Goal: Download file/media

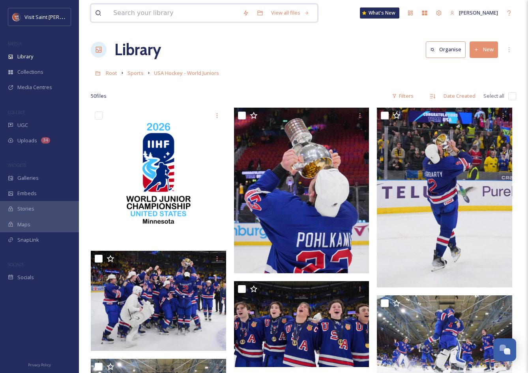
click at [213, 9] on input at bounding box center [173, 12] width 129 height 17
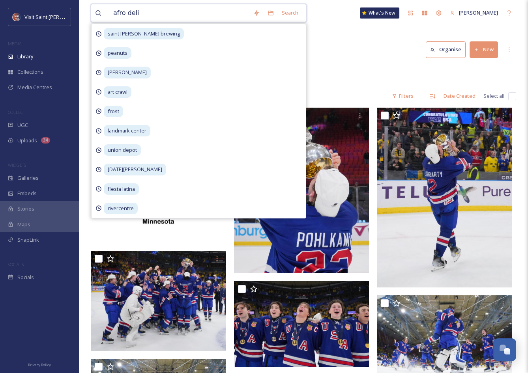
type input "afro deli"
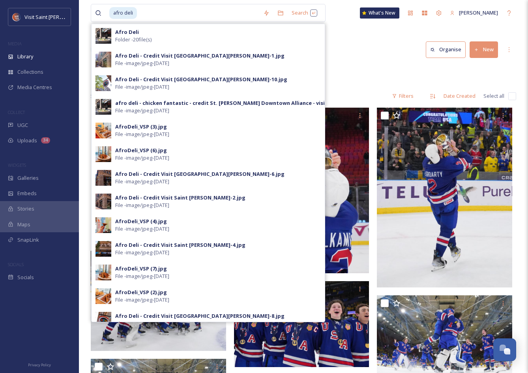
click at [145, 27] on div "Afro [PERSON_NAME] - 20 file(s)" at bounding box center [207, 36] width 233 height 24
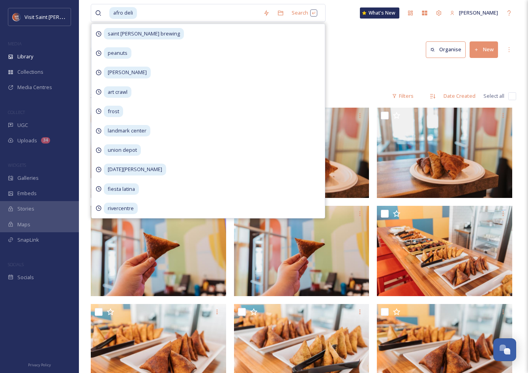
click at [382, 54] on div "Library Organise New" at bounding box center [303, 50] width 425 height 24
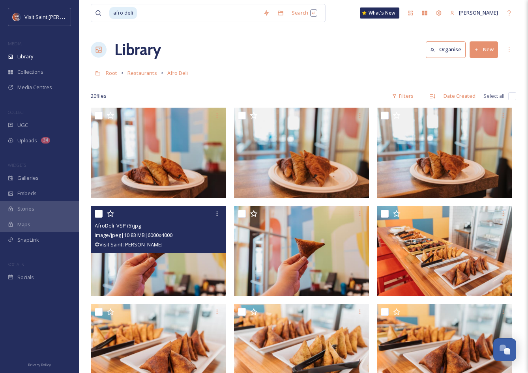
click at [216, 212] on icon at bounding box center [217, 214] width 6 height 6
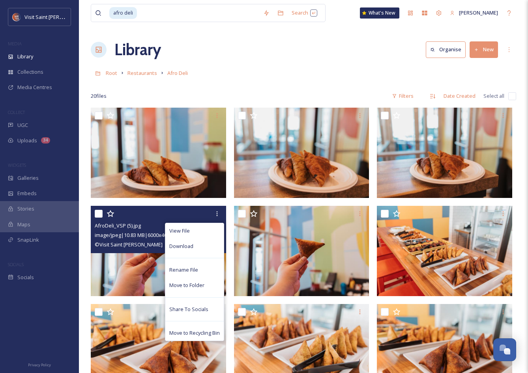
click at [202, 245] on div "Download" at bounding box center [194, 246] width 58 height 15
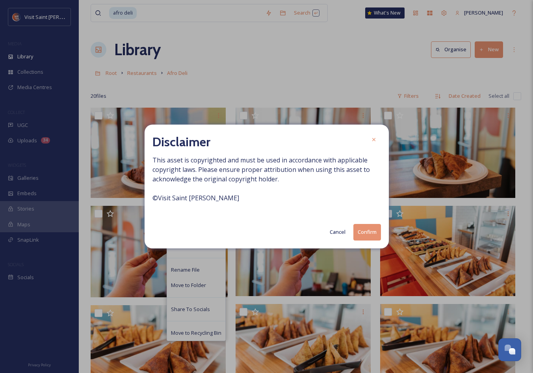
click at [373, 229] on button "Confirm" at bounding box center [368, 232] width 28 height 16
